Goal: Task Accomplishment & Management: Use online tool/utility

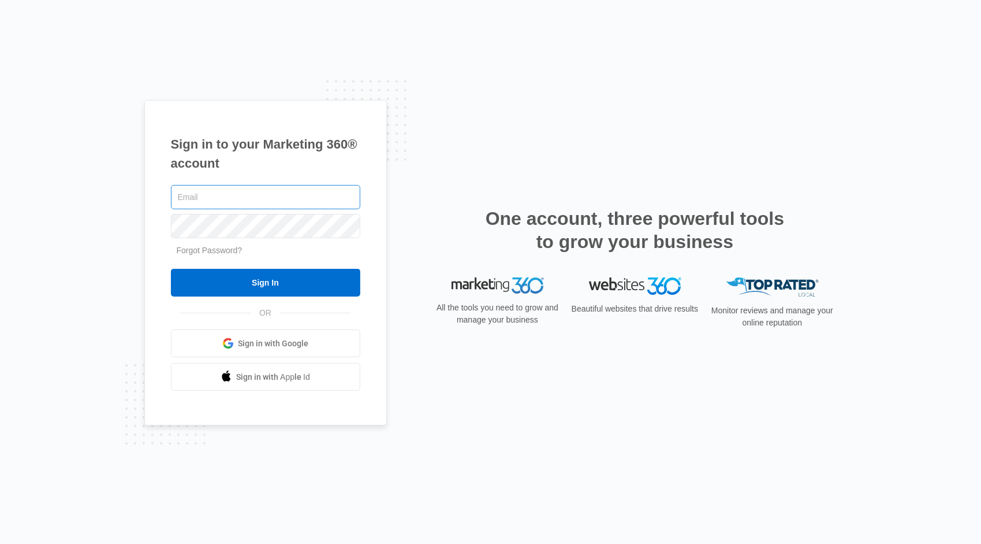
type input "m.hinojosa@be-design.us"
drag, startPoint x: 275, startPoint y: 195, endPoint x: 136, endPoint y: 199, distance: 138.7
click at [136, 199] on div "Sign in to your Marketing 360® account m.hinojosa@be-design.us Forgot Password?…" at bounding box center [490, 272] width 981 height 544
type input "[PERSON_NAME][EMAIL_ADDRESS][DOMAIN_NAME]"
click at [147, 220] on div "Sign in to your Marketing 360® account daniel@be-design.us Forgot Password? Sig…" at bounding box center [265, 263] width 243 height 326
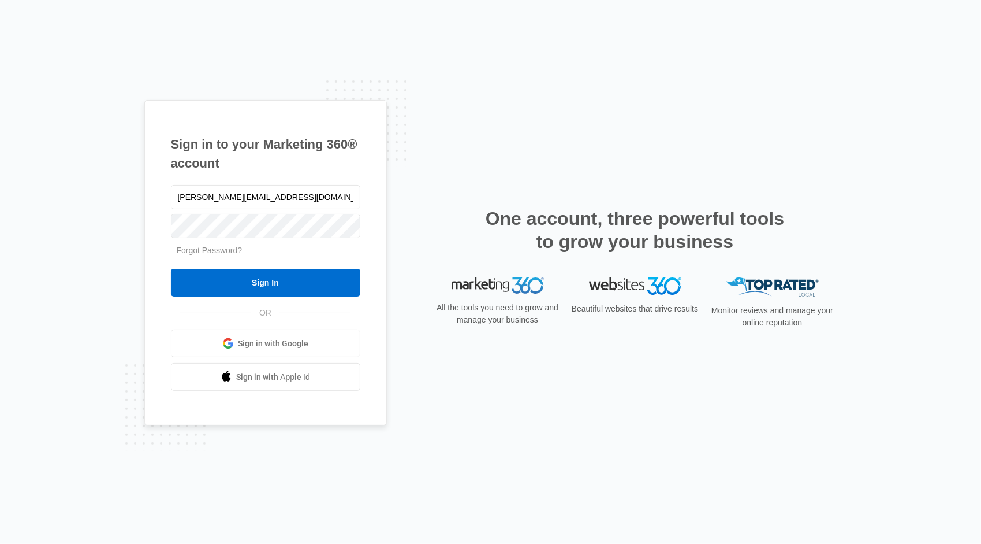
click at [147, 251] on div "Sign in to your Marketing 360® account daniel@be-design.us Forgot Password? Sig…" at bounding box center [265, 263] width 243 height 326
click at [206, 275] on input "Sign In" at bounding box center [265, 283] width 189 height 28
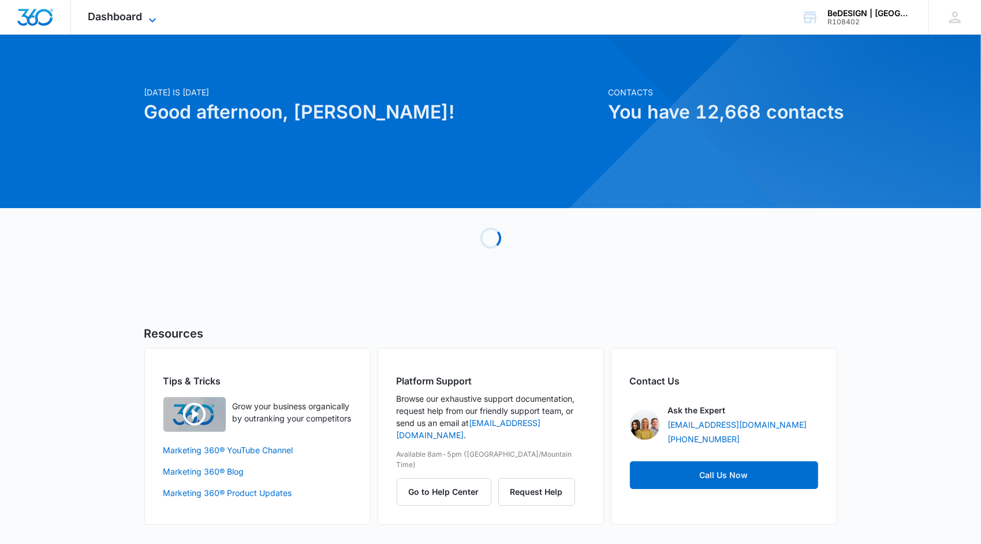
click at [155, 17] on icon at bounding box center [153, 20] width 14 height 14
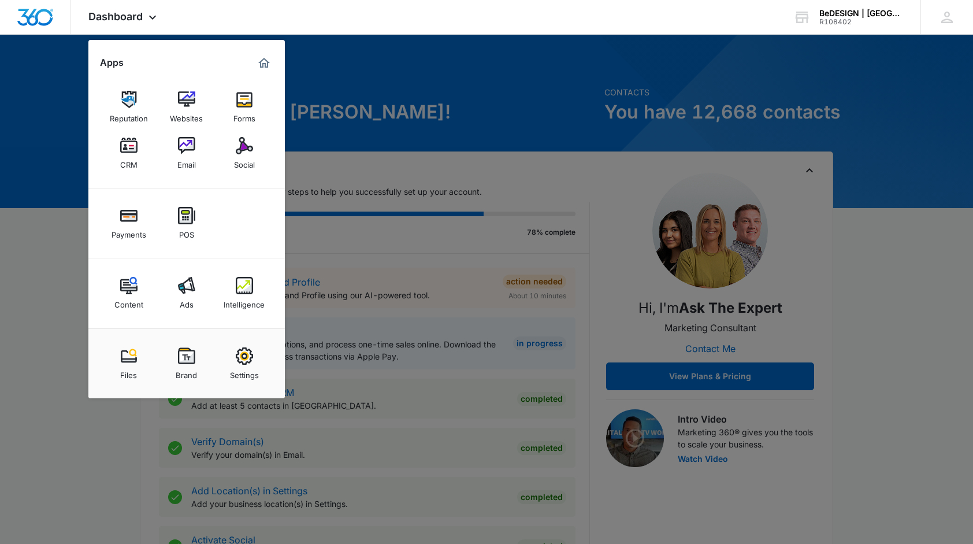
click at [124, 150] on img at bounding box center [128, 145] width 17 height 17
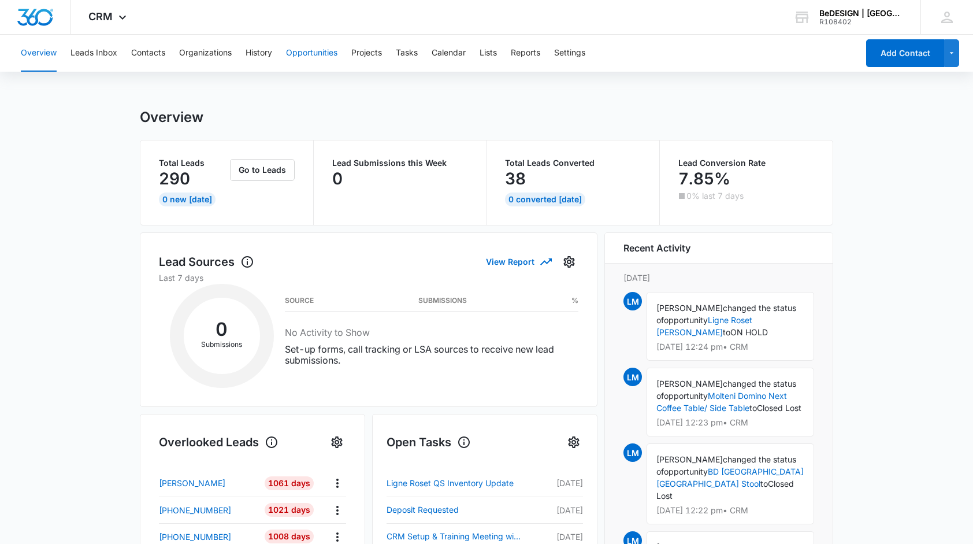
click at [310, 53] on button "Opportunities" at bounding box center [311, 53] width 51 height 37
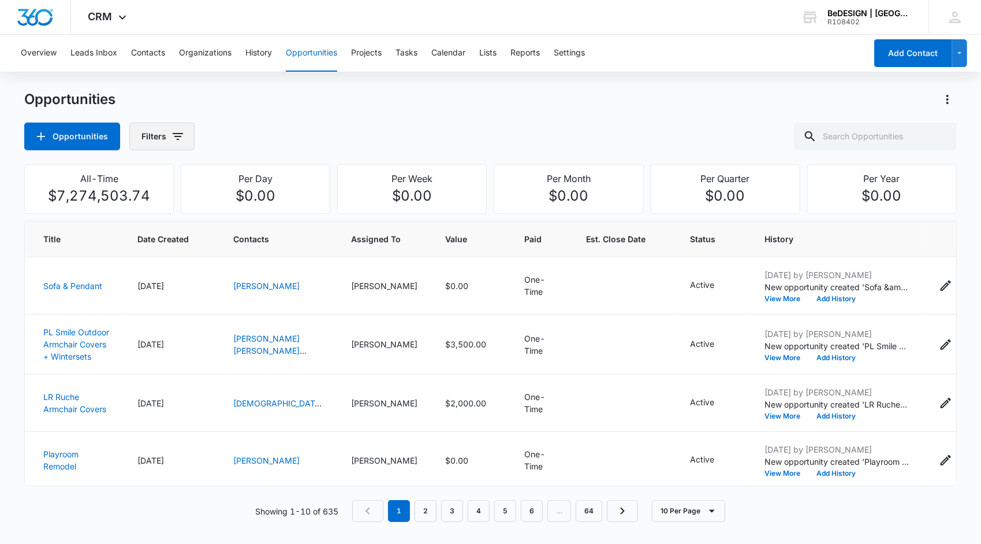
click at [171, 135] on icon "button" at bounding box center [178, 136] width 14 height 14
click at [262, 237] on icon "Show Opportunity Status filters" at bounding box center [266, 239] width 14 height 14
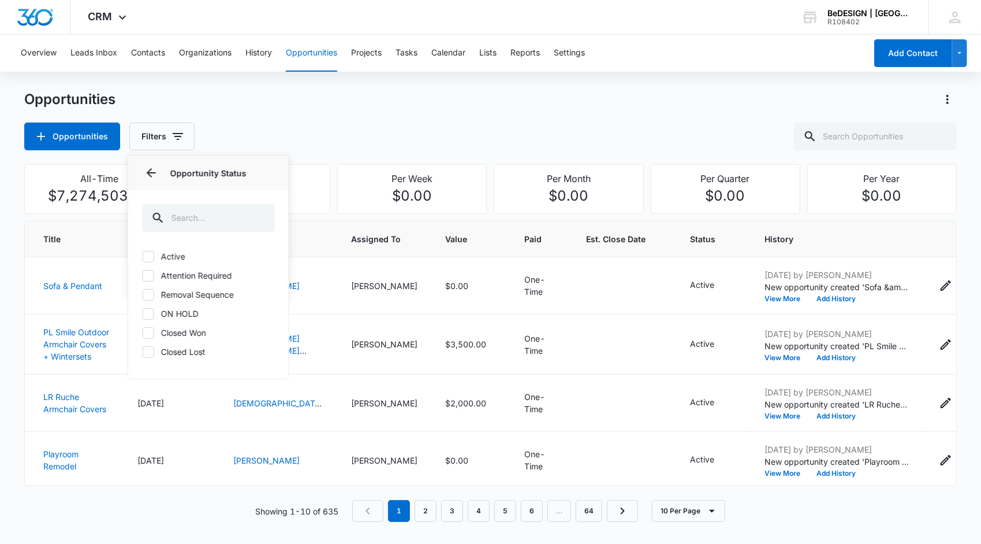
click at [143, 252] on icon at bounding box center [148, 256] width 10 height 10
click at [143, 256] on input "Active" at bounding box center [142, 256] width 1 height 1
checkbox input "true"
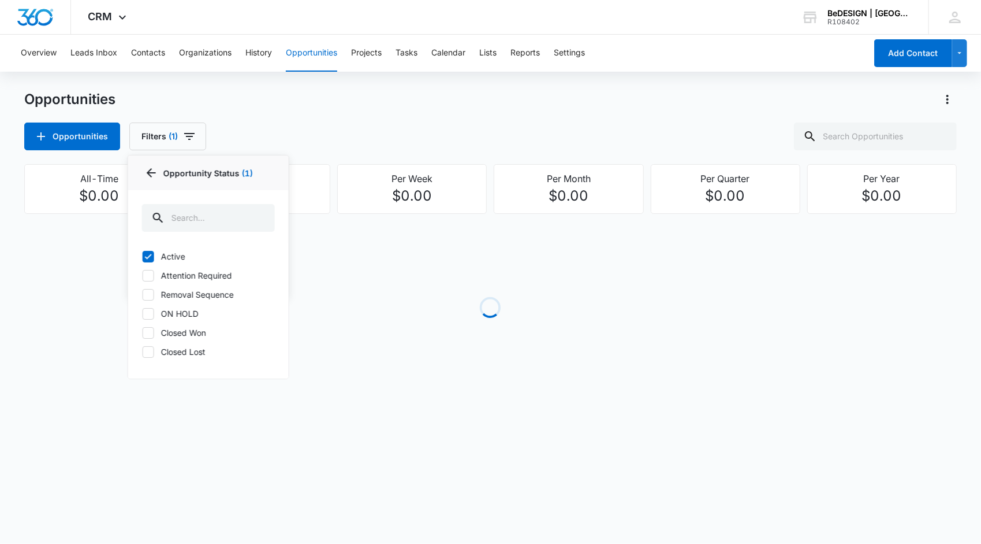
click at [148, 277] on icon at bounding box center [148, 275] width 10 height 10
click at [143, 276] on input "Attention Required" at bounding box center [142, 275] width 1 height 1
checkbox input "true"
click at [146, 295] on icon at bounding box center [148, 294] width 7 height 5
click at [143, 295] on input "Removal Sequence" at bounding box center [142, 294] width 1 height 1
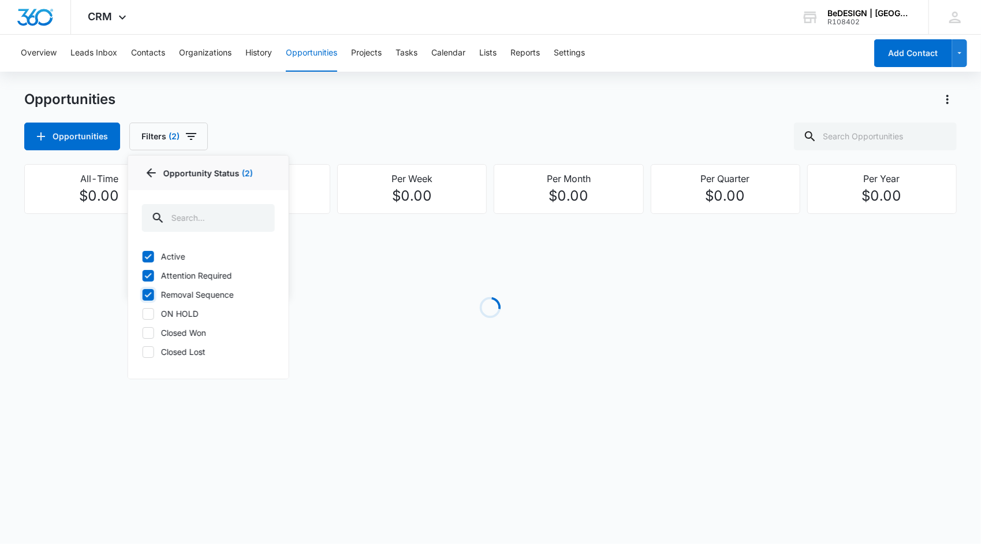
checkbox input "true"
click at [147, 311] on icon at bounding box center [148, 313] width 10 height 10
click at [143, 313] on input "ON HOLD" at bounding box center [142, 313] width 1 height 1
checkbox input "true"
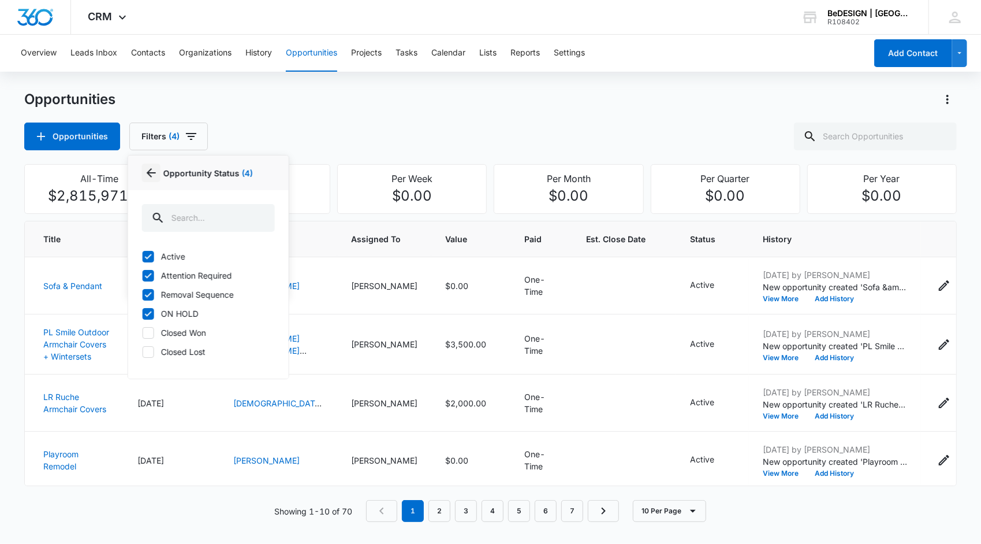
click at [148, 169] on icon "Back" at bounding box center [151, 173] width 14 height 14
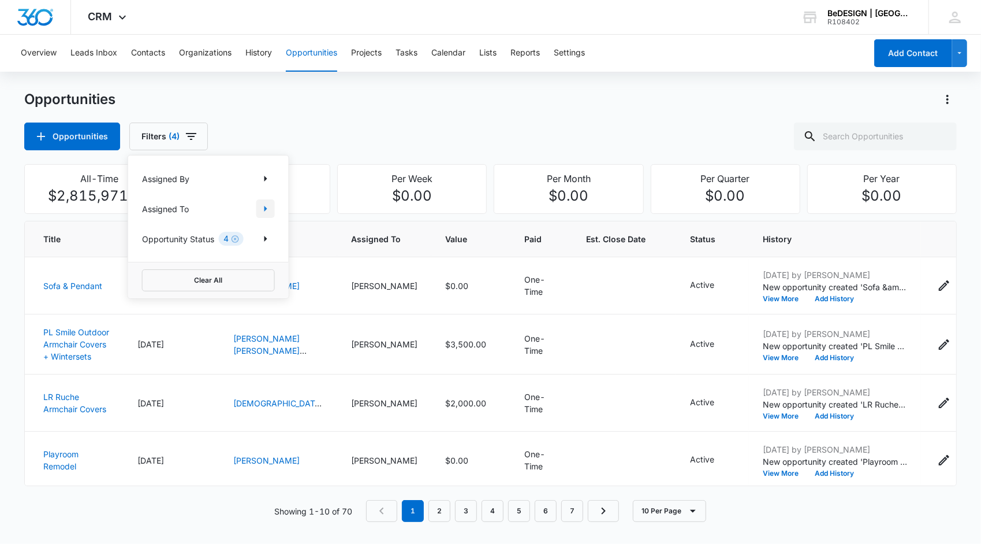
click at [266, 207] on icon "Show Assigned To filters" at bounding box center [266, 209] width 14 height 14
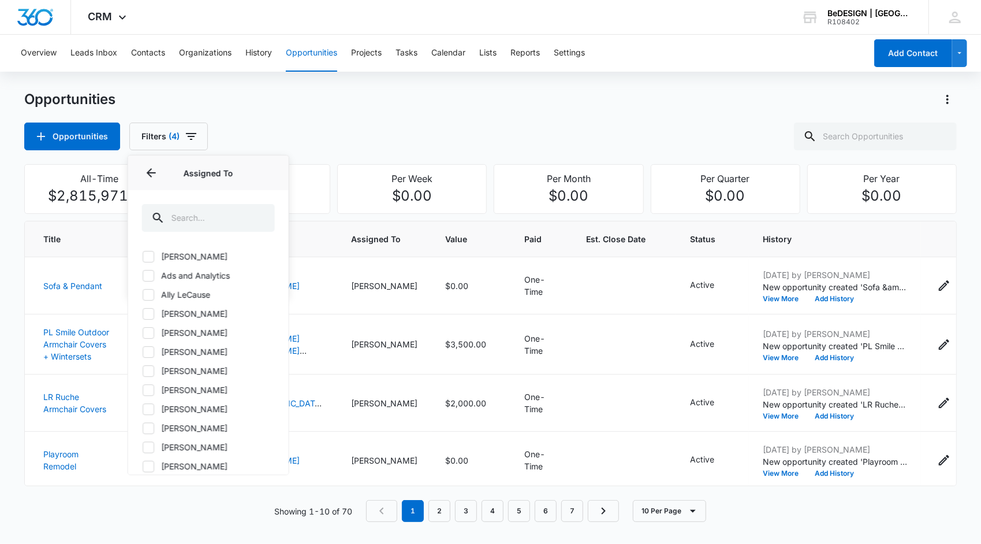
click at [151, 369] on icon at bounding box center [148, 371] width 10 height 10
click at [143, 370] on input "[PERSON_NAME]" at bounding box center [142, 370] width 1 height 1
checkbox input "true"
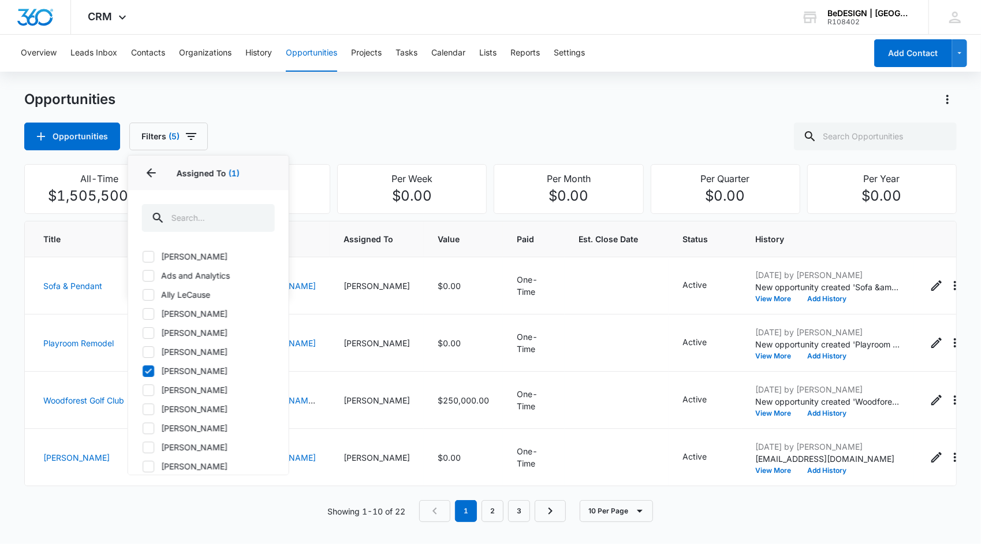
click at [291, 121] on div "Opportunities Opportunities Filters (5) Assigned By Assigned To 1 Assigned To (…" at bounding box center [490, 120] width 932 height 60
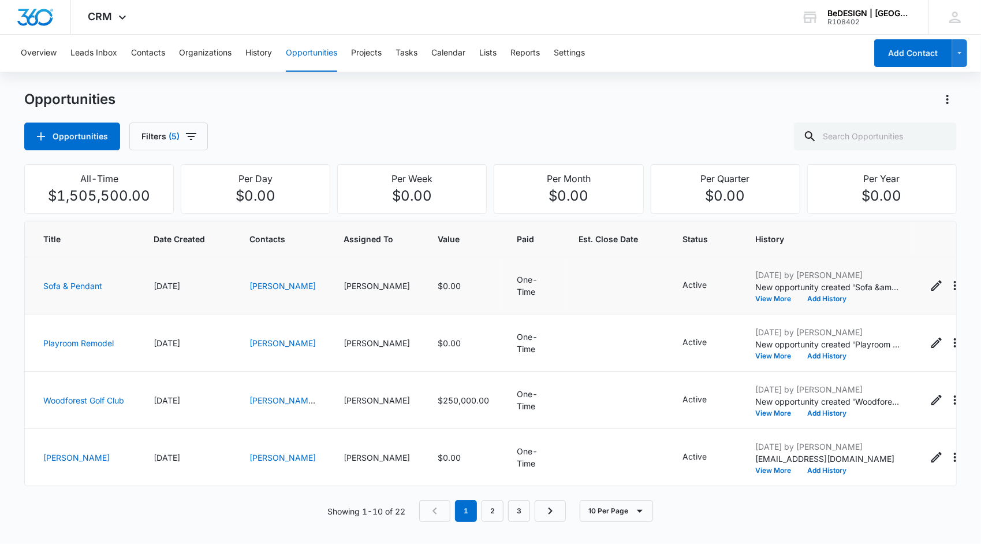
scroll to position [58, 0]
